Goal: Transaction & Acquisition: Purchase product/service

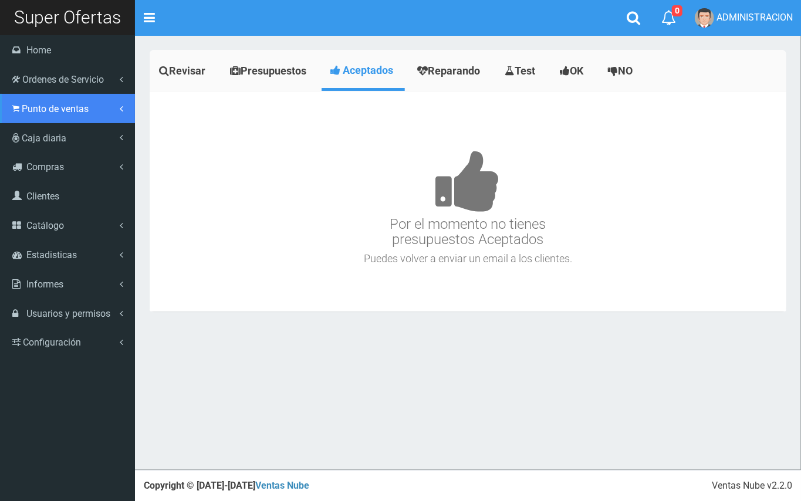
click at [38, 116] on link "Punto de ventas" at bounding box center [67, 108] width 135 height 29
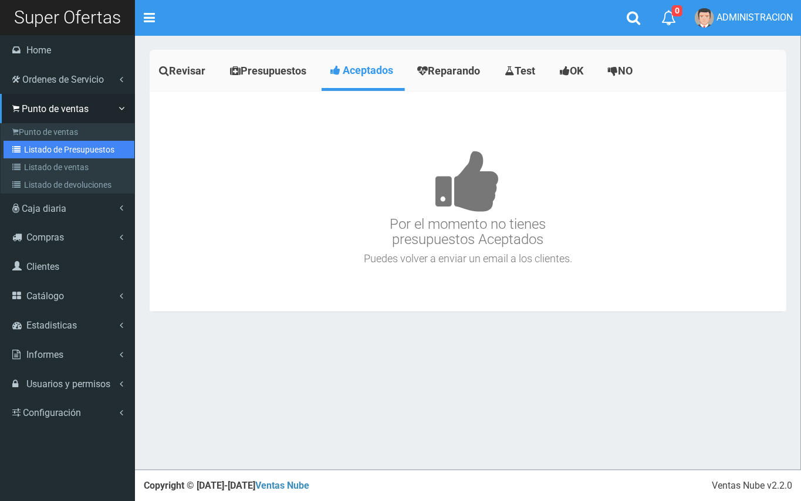
click at [76, 144] on link "Listado de Presupuestos" at bounding box center [69, 150] width 131 height 18
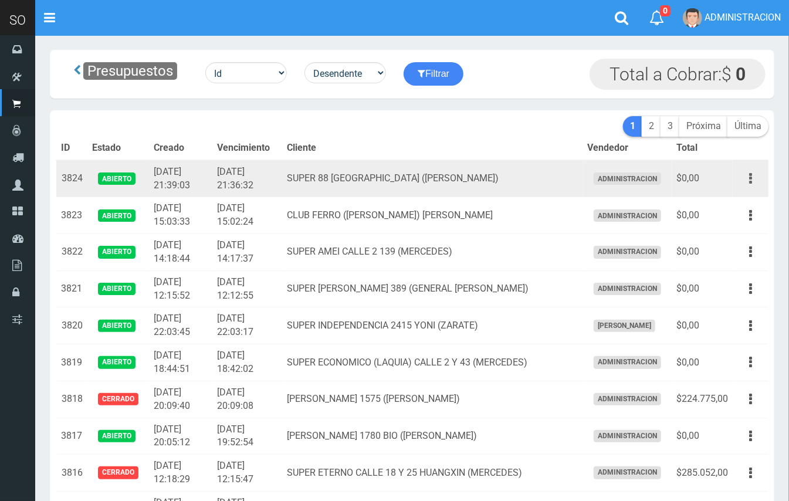
click at [749, 171] on icon "button" at bounding box center [750, 178] width 3 height 21
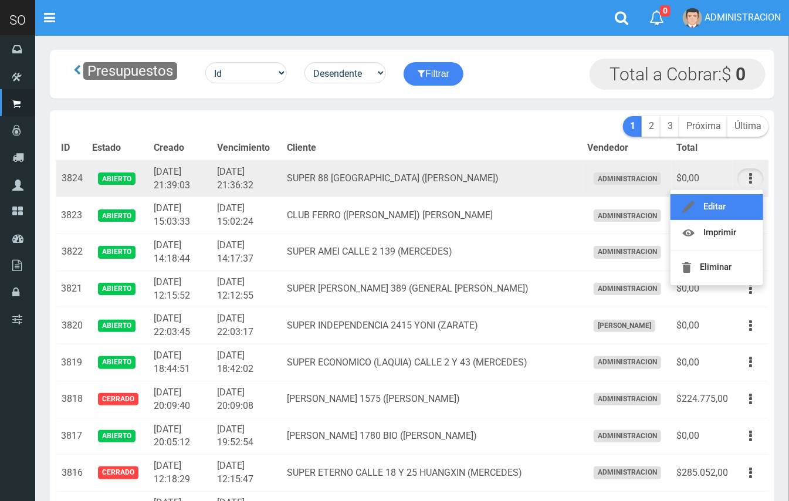
click at [738, 201] on link "Editar" at bounding box center [717, 207] width 93 height 26
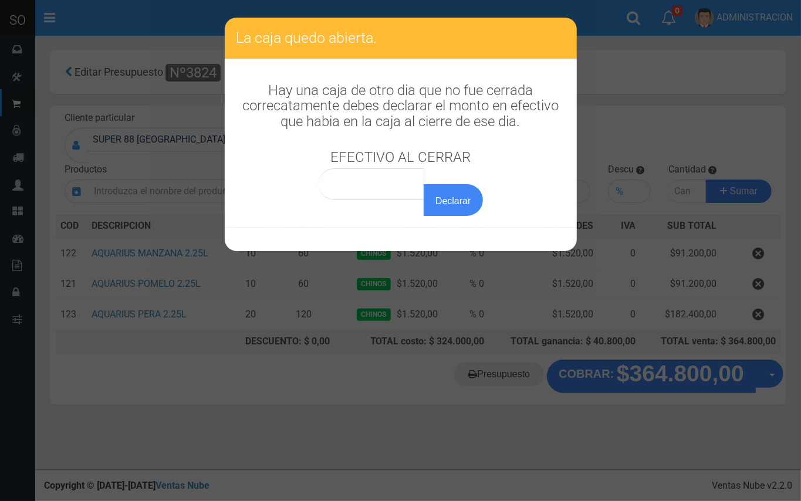
click at [399, 200] on div "Declarar" at bounding box center [401, 192] width 164 height 48
click at [402, 177] on input "0,00" at bounding box center [372, 184] width 106 height 32
type input "0,01"
click at [424, 184] on button "Declarar" at bounding box center [453, 200] width 59 height 32
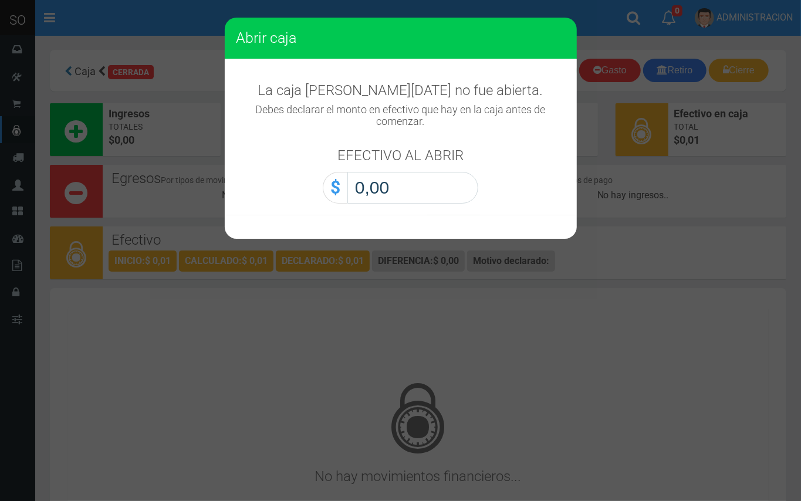
click at [434, 188] on input "0,00" at bounding box center [412, 188] width 131 height 32
type input "0,01"
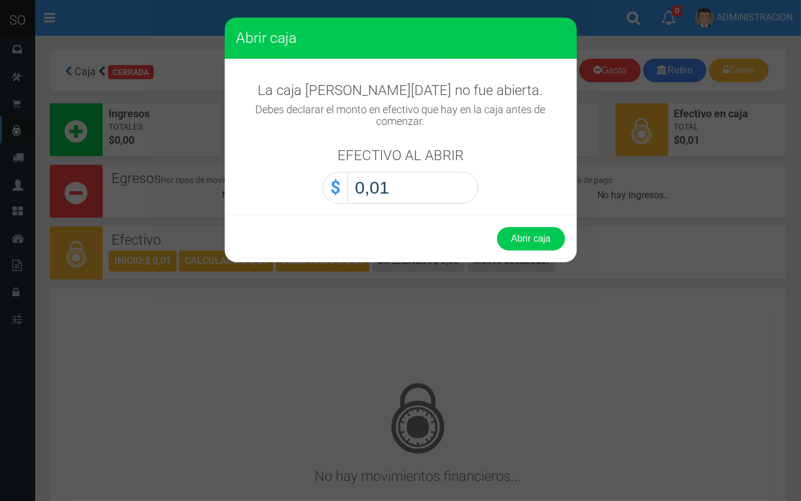
click at [507, 253] on div "Abrir caja" at bounding box center [401, 238] width 352 height 47
click at [519, 241] on button "Abrir caja" at bounding box center [531, 238] width 68 height 23
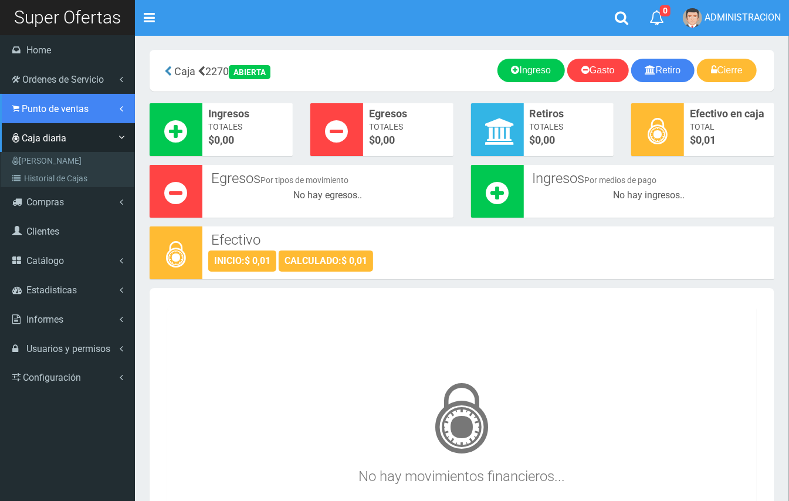
click at [22, 106] on span "Punto de ventas" at bounding box center [55, 108] width 67 height 11
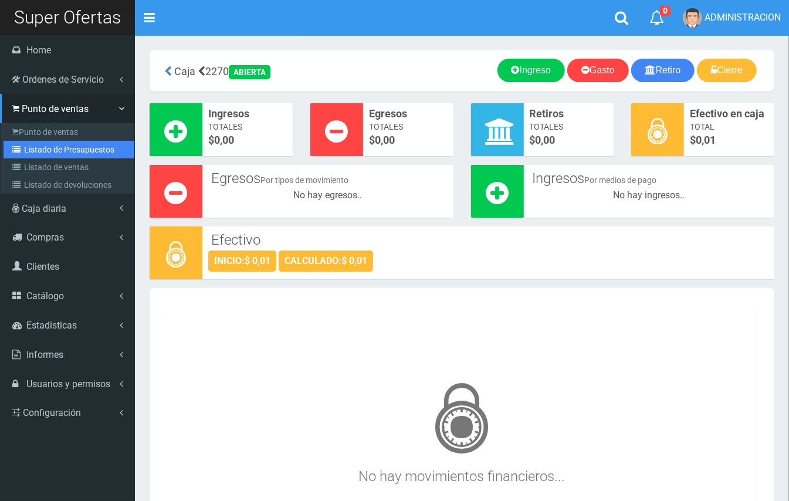
click at [55, 147] on link "Listado de Presupuestos" at bounding box center [69, 150] width 131 height 18
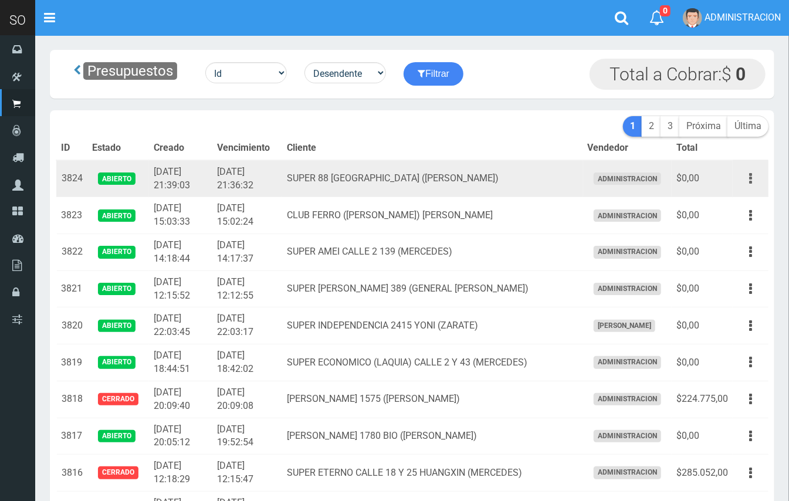
click at [749, 179] on button "button" at bounding box center [750, 178] width 26 height 21
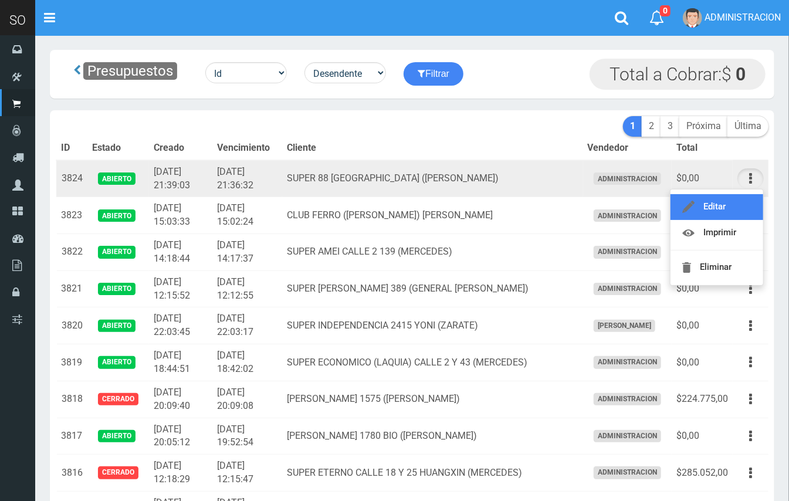
click at [735, 204] on link "Editar" at bounding box center [717, 207] width 93 height 26
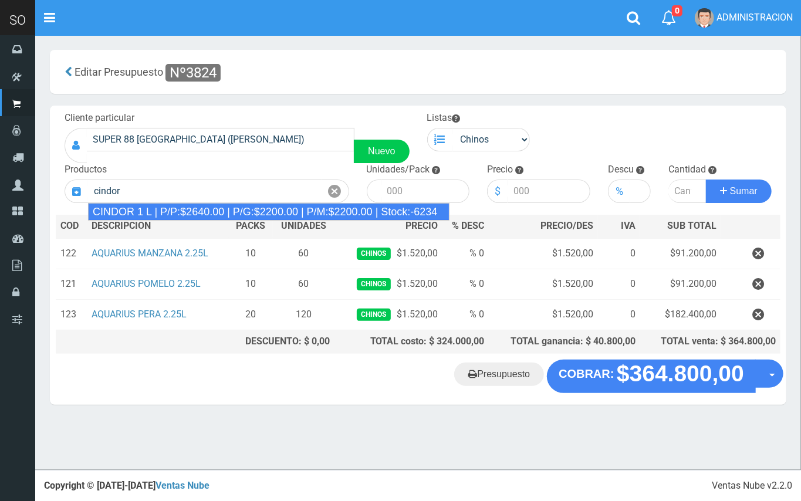
click at [273, 216] on div "CINDOR 1 L | P/P:$2640.00 | P/G:$2200.00 | P/M:$2200.00 | Stock:-6234" at bounding box center [268, 212] width 361 height 18
type input "CINDOR 1 L | P/P:$2640.00 | P/G:$2200.00 | P/M:$2200.00 | Stock:-6234"
type input "12"
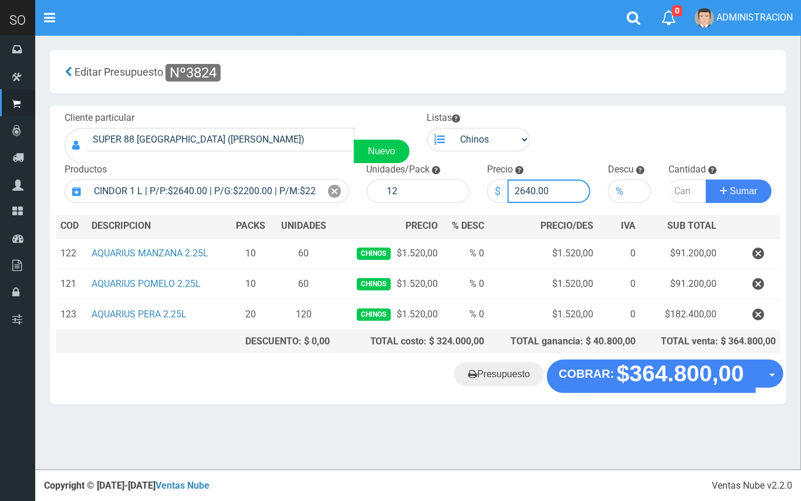
click at [521, 188] on input "2640.00" at bounding box center [548, 191] width 83 height 23
type input "2420.00"
click at [676, 188] on input "number" at bounding box center [687, 191] width 38 height 23
type input "5"
click at [706, 180] on button "Sumar" at bounding box center [739, 191] width 66 height 23
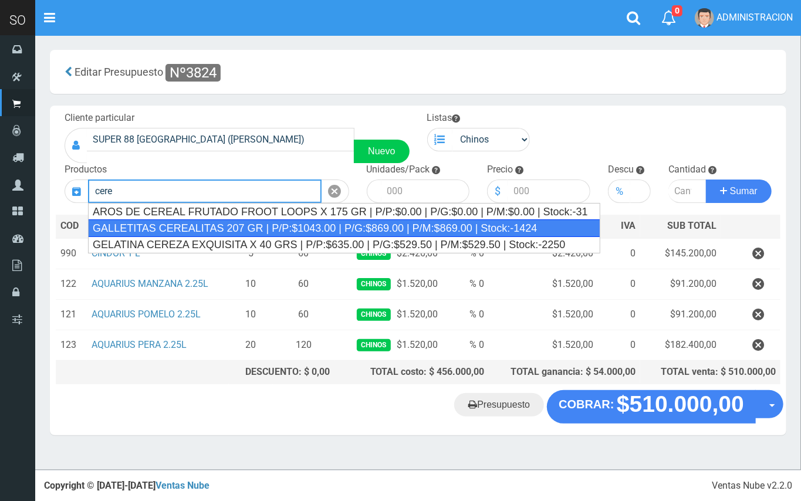
click at [331, 225] on div "GALLETITAS CEREALITAS 207 GR | P/P:$1043.00 | P/G:$869.00 | P/M:$869.00 | Stock…" at bounding box center [344, 228] width 512 height 18
type input "GALLETITAS CEREALITAS 207 GR | P/P:$1043.00 | P/G:$869.00 | P/M:$869.00 | Stock…"
type input "45"
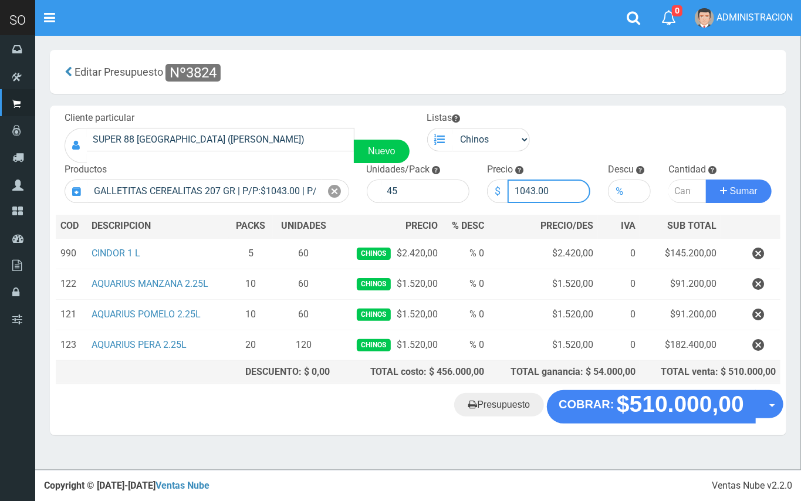
drag, startPoint x: 535, startPoint y: 188, endPoint x: 503, endPoint y: 181, distance: 32.3
click at [503, 181] on div "$ 1043.00" at bounding box center [538, 191] width 103 height 23
type input "999.00"
click at [679, 193] on input "number" at bounding box center [687, 191] width 38 height 23
type input "5"
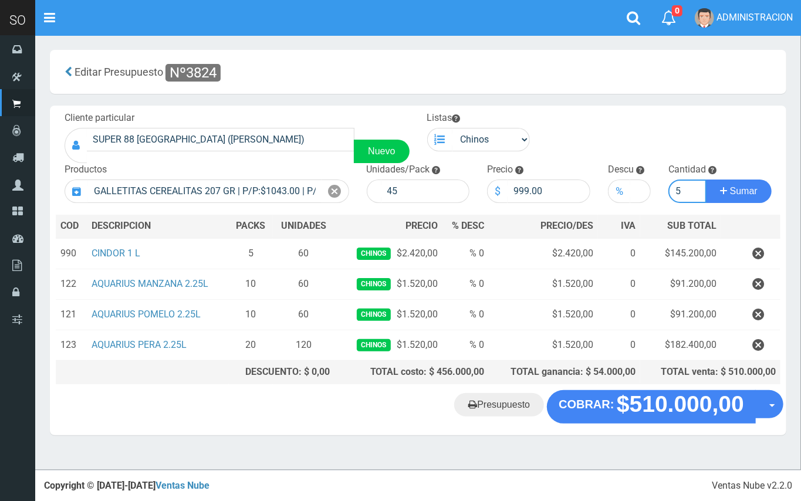
click at [706, 180] on button "Sumar" at bounding box center [739, 191] width 66 height 23
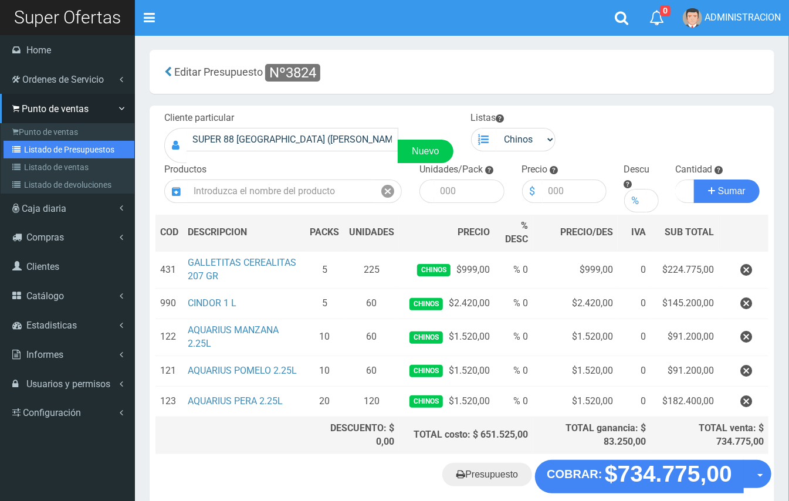
click at [28, 149] on link "Listado de Presupuestos" at bounding box center [69, 150] width 131 height 18
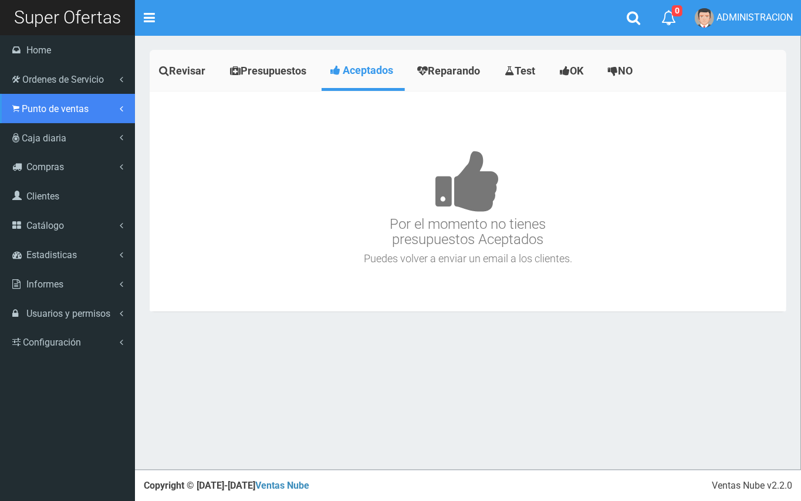
click at [26, 107] on span "Punto de ventas" at bounding box center [55, 108] width 67 height 11
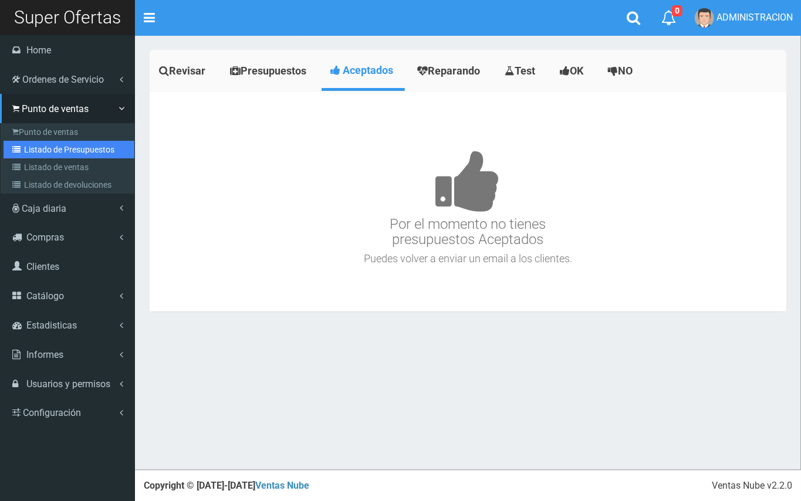
click at [36, 141] on link "Listado de Presupuestos" at bounding box center [69, 150] width 131 height 18
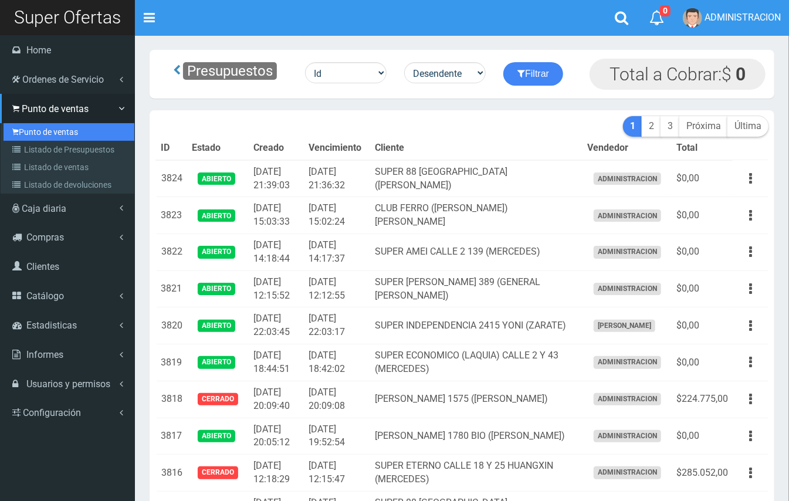
click at [28, 133] on link "Punto de ventas" at bounding box center [69, 132] width 131 height 18
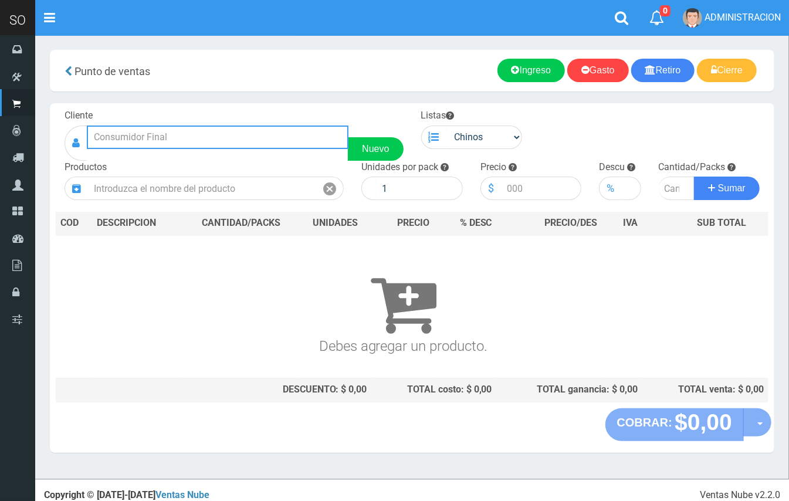
click at [120, 135] on input "text" at bounding box center [218, 137] width 262 height 23
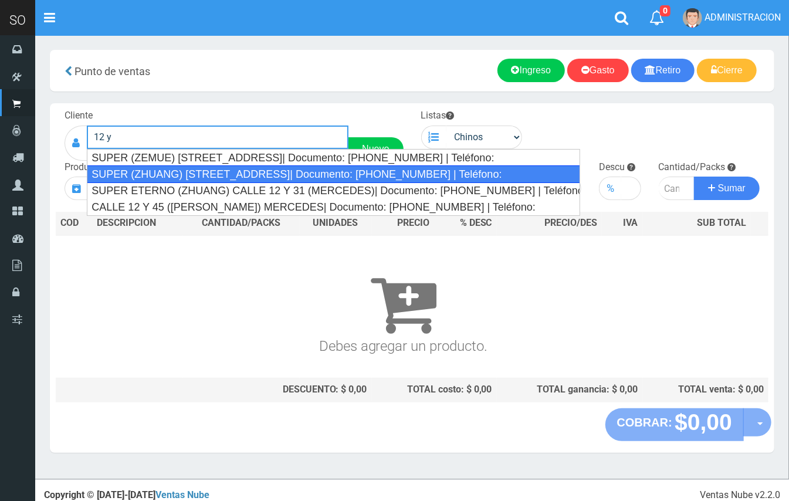
click at [223, 171] on div "SUPER (ZHUANG) CALLE 12 Y 31| Documento: 4268748617863 | Teléfono:" at bounding box center [333, 174] width 493 height 18
type input "SUPER (ZHUANG) CALLE 12 Y 31| Documento: 4268748617863 | Teléfono:"
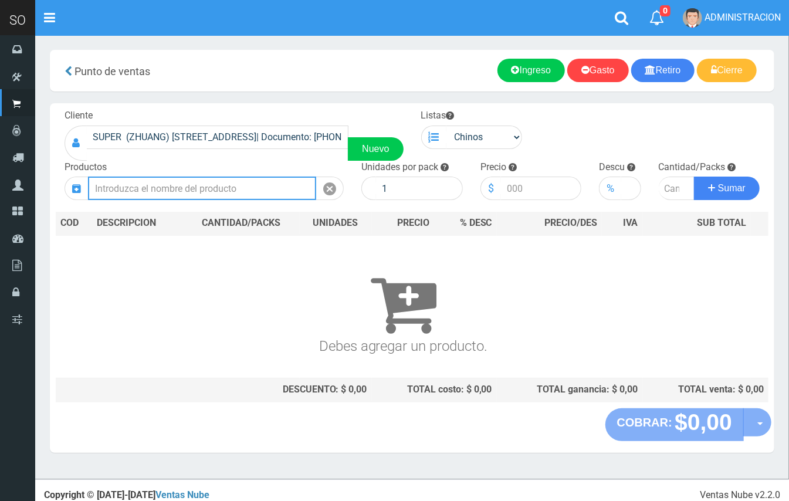
click at [135, 186] on input "text" at bounding box center [202, 188] width 228 height 23
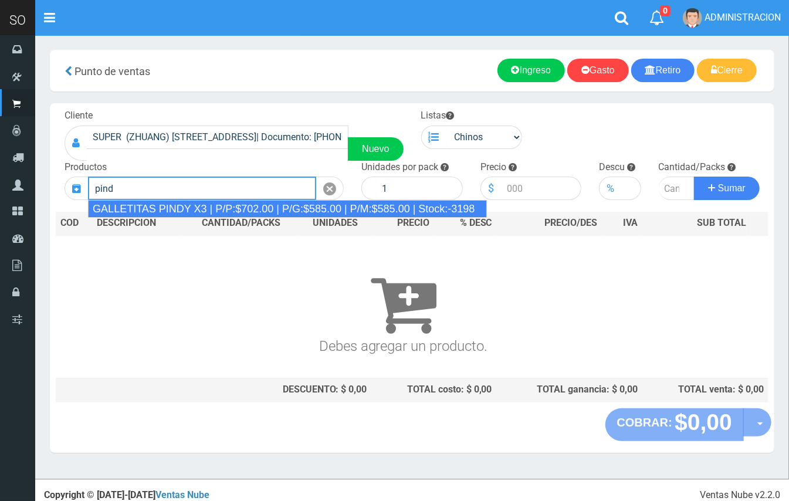
click at [195, 207] on div "GALLETITAS PINDY X3 | P/P:$702.00 | P/G:$585.00 | P/M:$585.00 | Stock:-3198" at bounding box center [287, 209] width 399 height 18
type input "GALLETITAS PINDY X3 | P/P:$702.00 | P/G:$585.00 | P/M:$585.00 | Stock:-3198"
type input "12"
type input "702.00"
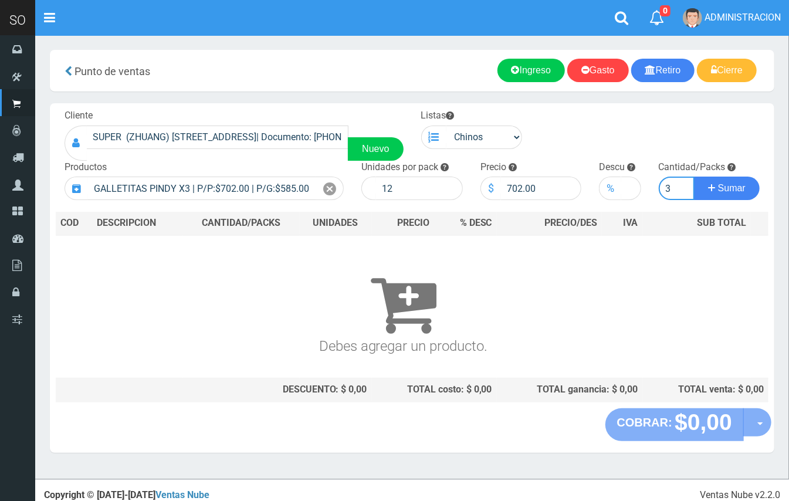
type input "3"
click at [694, 177] on button "Sumar" at bounding box center [727, 188] width 66 height 23
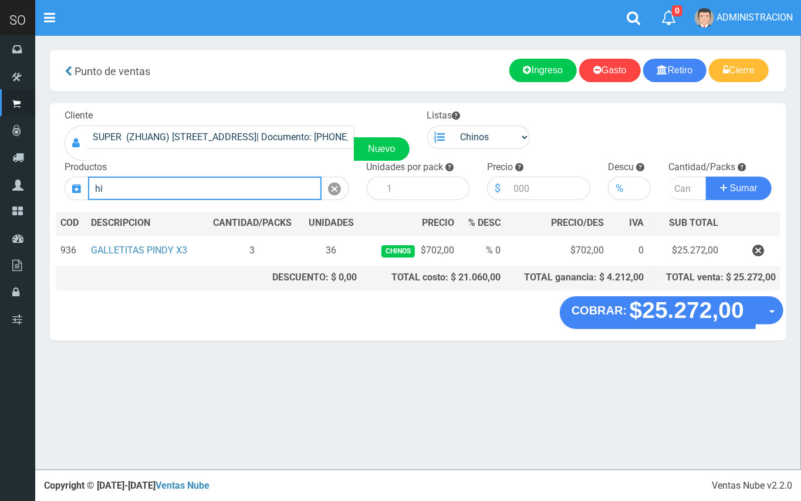
type input "h"
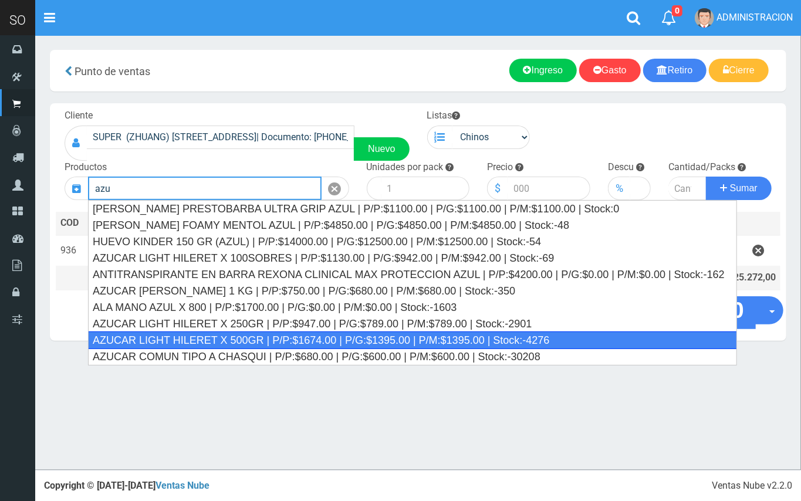
click at [482, 336] on div "AZUCAR LIGHT HILERET X 500GR | P/P:$1674.00 | P/G:$1395.00 | P/M:$1395.00 | Sto…" at bounding box center [412, 340] width 649 height 18
type input "AZUCAR LIGHT HILERET X 500GR | P/P:$1674.00 | P/G:$1395.00 | P/M:$1395.00 | Sto…"
type input "9"
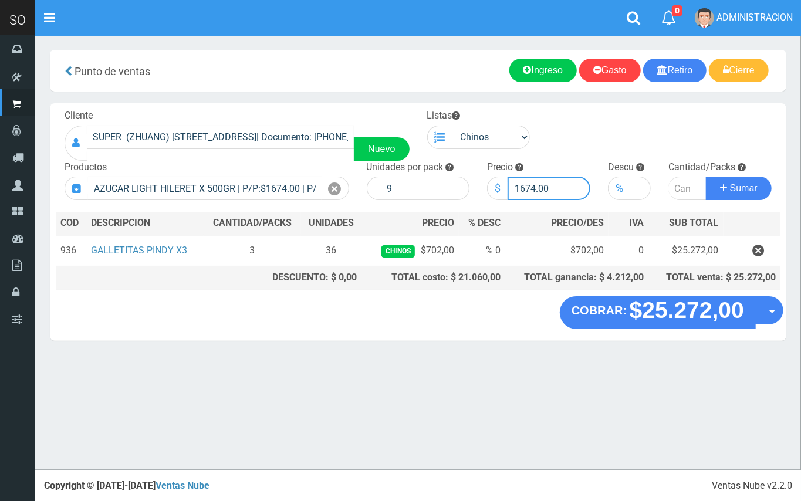
click at [531, 185] on input "1674.00" at bounding box center [548, 188] width 83 height 23
type input "1604.00"
click at [676, 182] on input "number" at bounding box center [687, 188] width 38 height 23
type input "6"
click at [706, 177] on button "Sumar" at bounding box center [739, 188] width 66 height 23
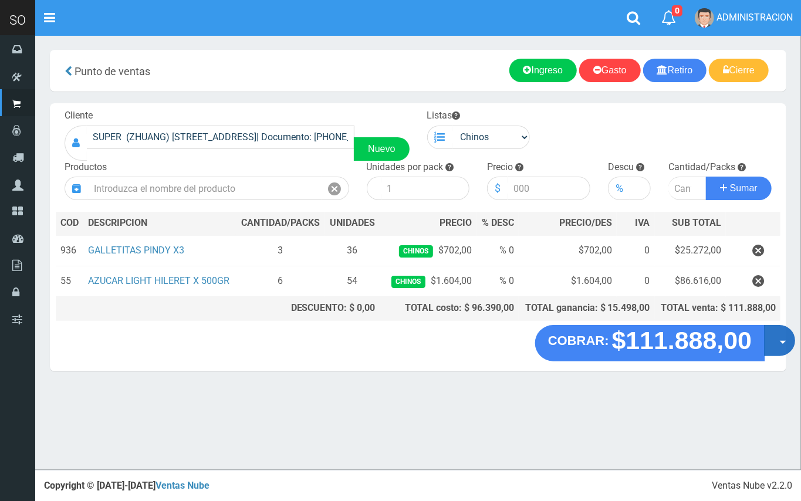
click at [774, 344] on button "Opciones" at bounding box center [779, 340] width 31 height 31
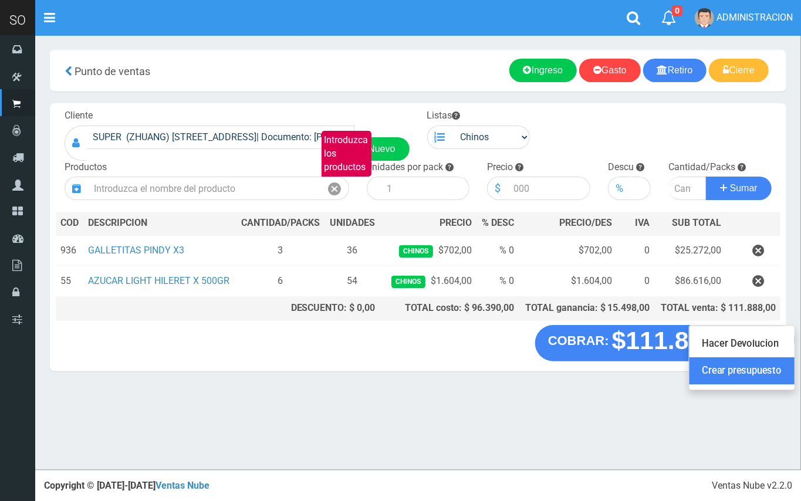
click at [758, 367] on link "Crear presupuesto" at bounding box center [741, 371] width 105 height 27
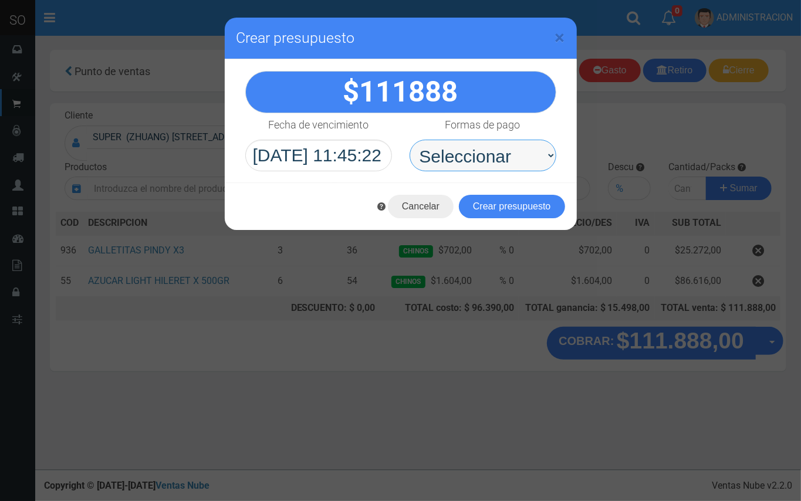
click at [434, 153] on select "Seleccionar Efectivo Tarjeta de Crédito Depósito Débito" at bounding box center [482, 156] width 147 height 32
select select "Efectivo"
click at [409, 140] on select "Seleccionar Efectivo Tarjeta de Crédito Depósito Débito" at bounding box center [482, 156] width 147 height 32
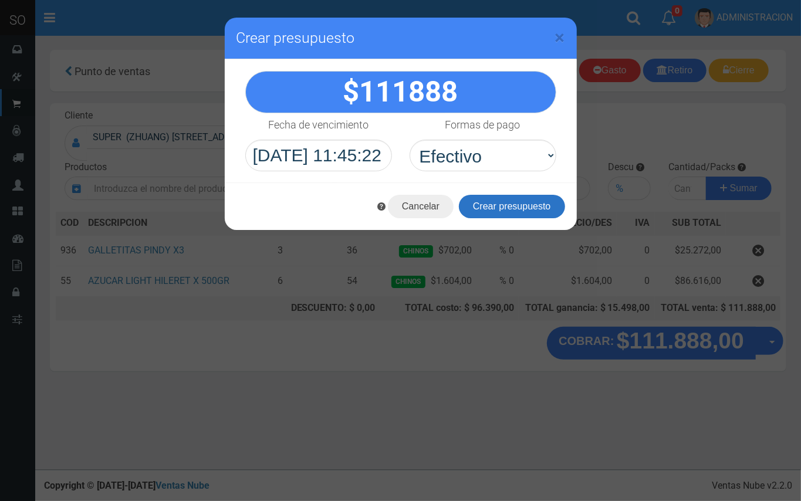
click at [463, 198] on button "Crear presupuesto" at bounding box center [512, 206] width 106 height 23
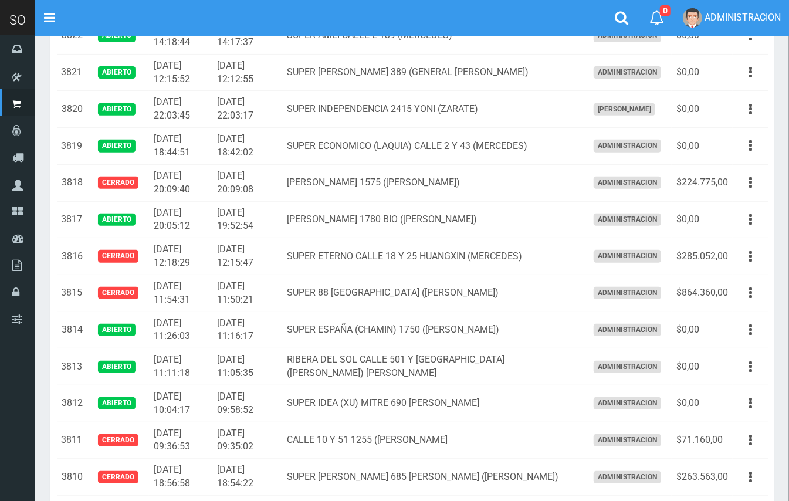
scroll to position [1, 0]
